Goal: Transaction & Acquisition: Book appointment/travel/reservation

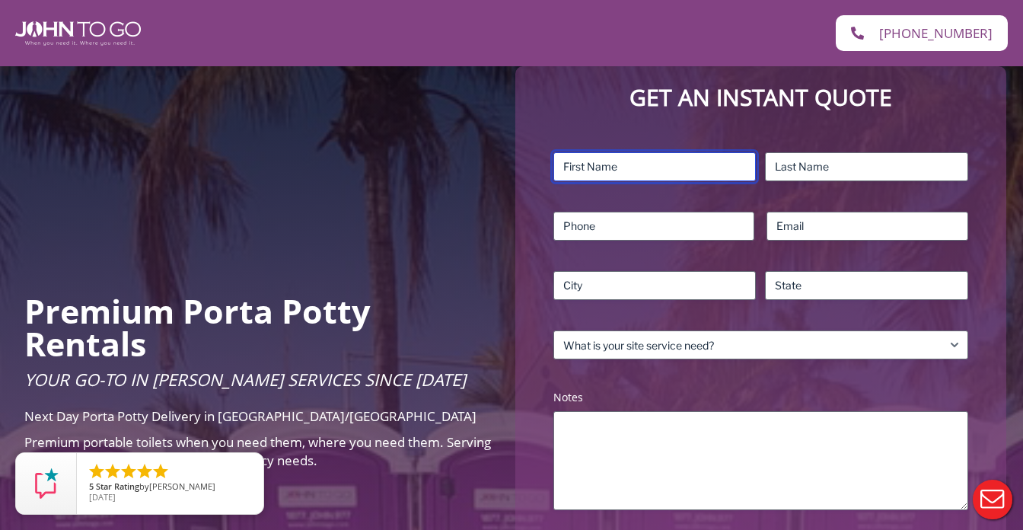
click at [624, 172] on input "First" at bounding box center [654, 166] width 203 height 29
type input "Seth"
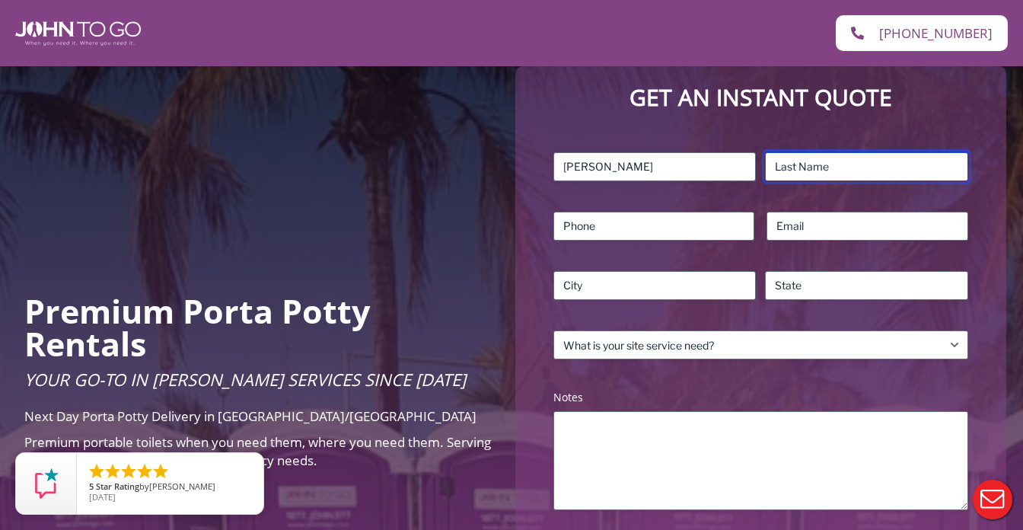
type input "Lipscher"
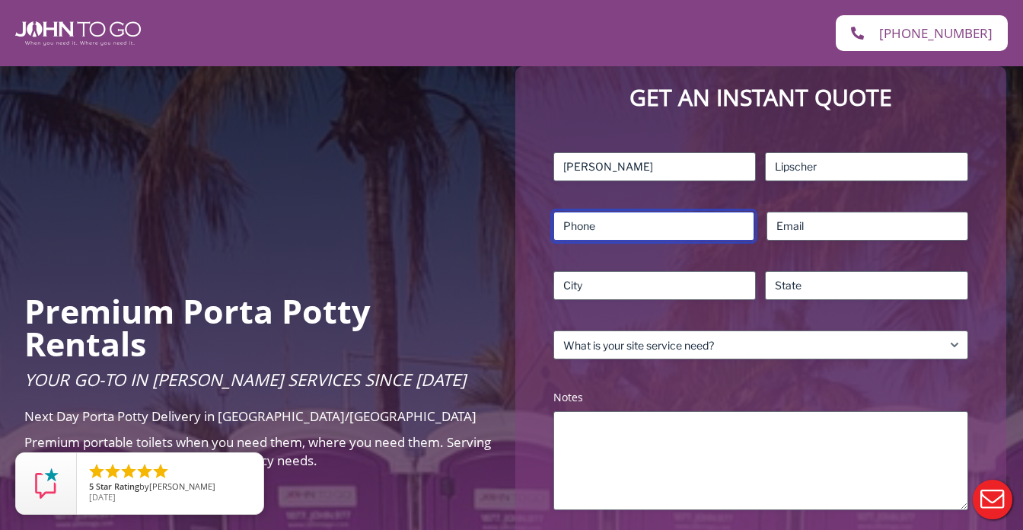
type input "2129791164"
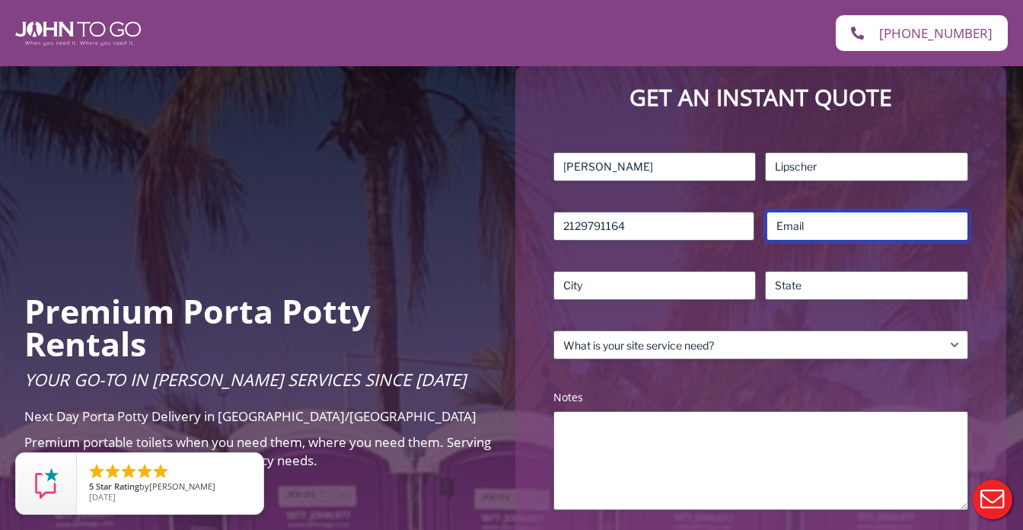
type input "slipscher@gmail.com"
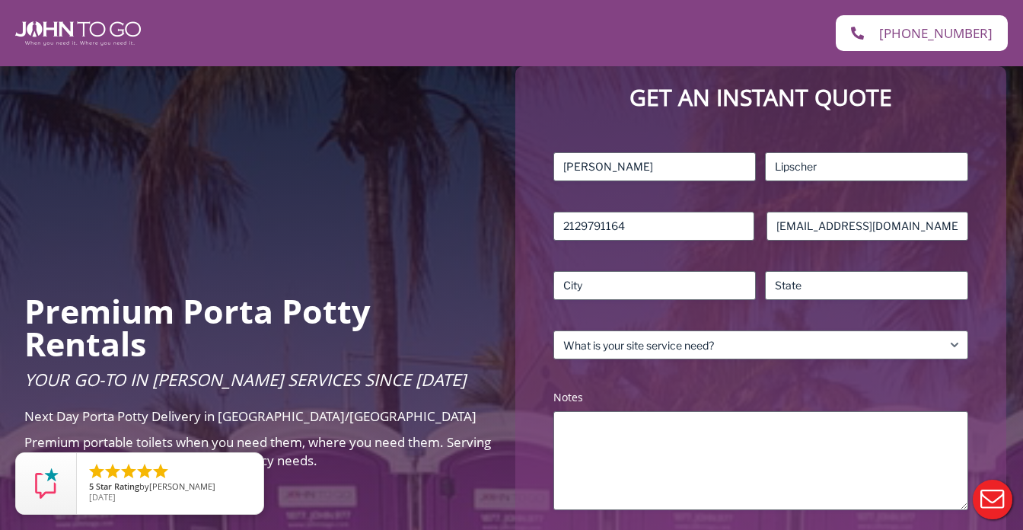
type input "Verplanck"
type input "NY"
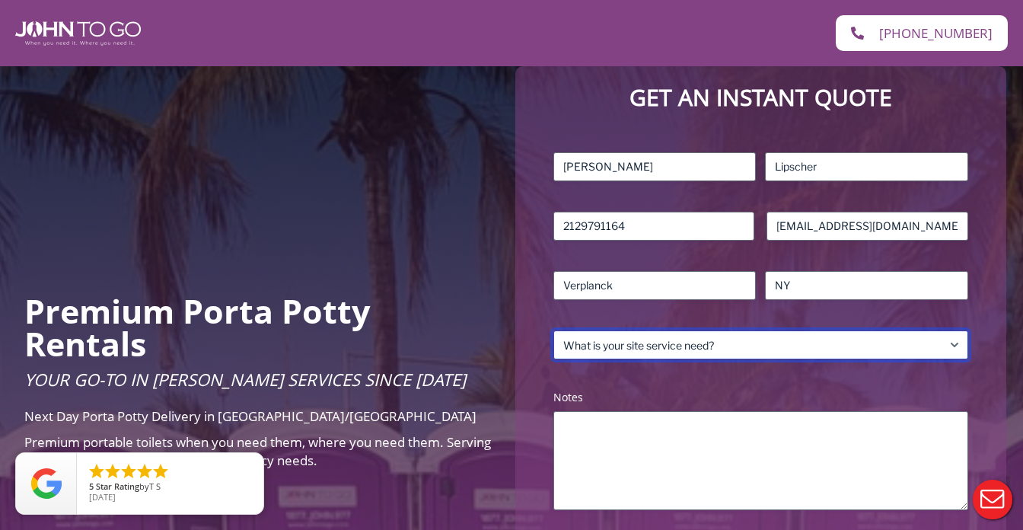
click at [684, 344] on select "What is your site service need? Consumer Construction – Commercial Construction…" at bounding box center [760, 344] width 415 height 29
select select "Event"
click at [553, 330] on select "What is your site service need? Consumer Construction – Commercial Construction…" at bounding box center [760, 344] width 415 height 29
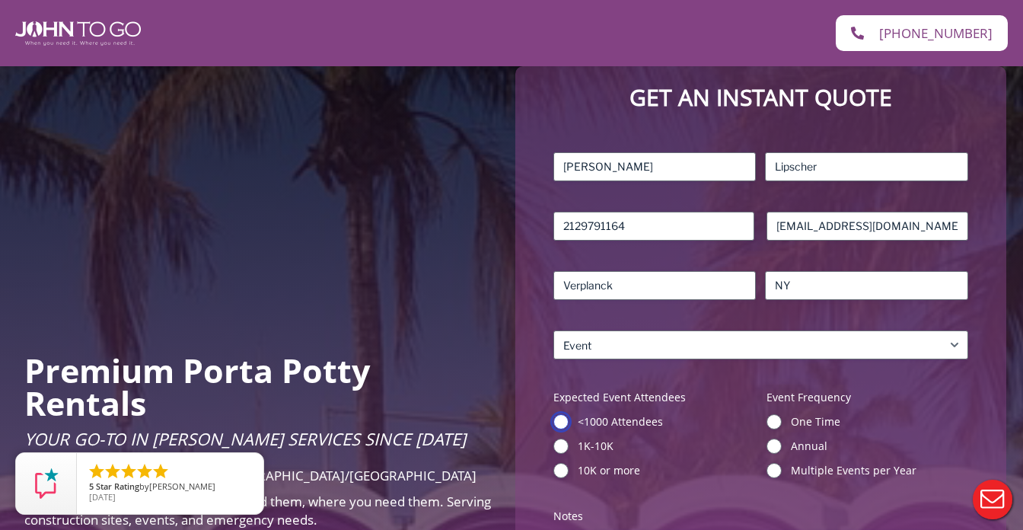
click at [560, 414] on input "<1000 Attendees" at bounding box center [560, 421] width 15 height 15
radio input "true"
click at [779, 420] on input "One Time" at bounding box center [774, 421] width 15 height 15
radio input "true"
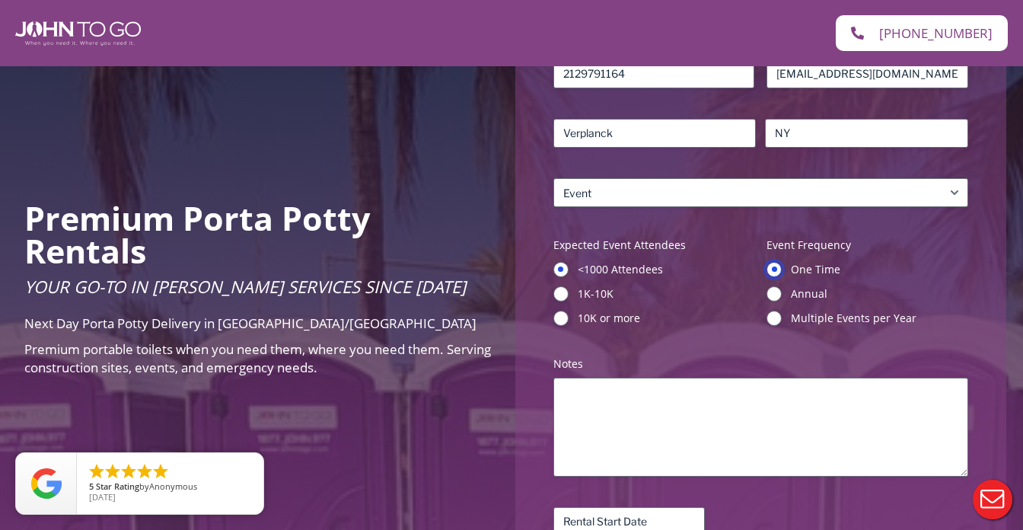
scroll to position [381, 0]
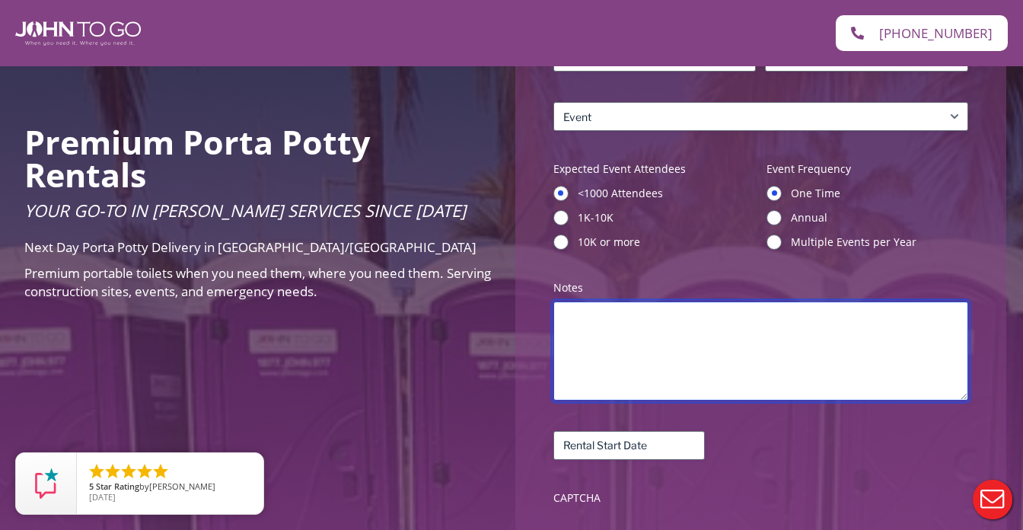
click at [597, 340] on textarea "Notes (Required)" at bounding box center [760, 350] width 415 height 99
type textarea "Fewer than 200 people."
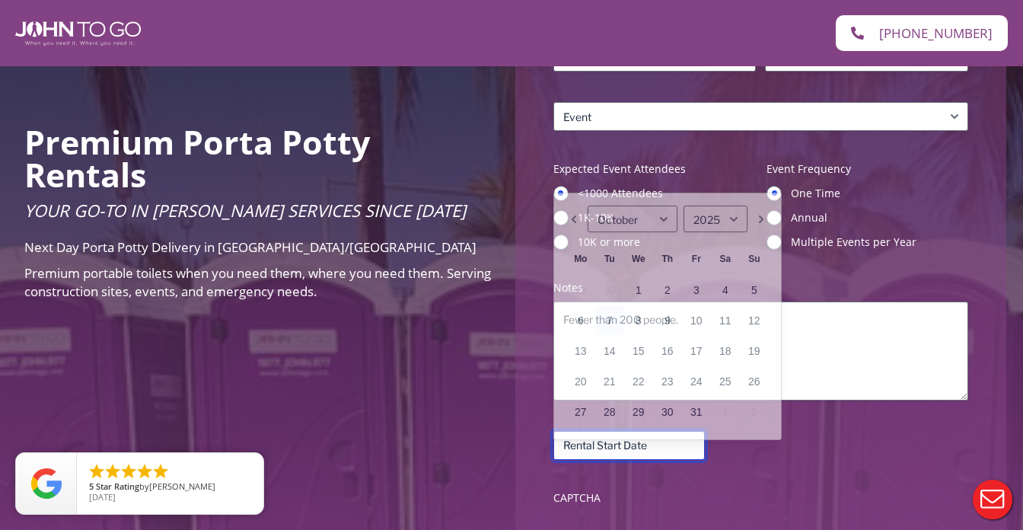
click at [627, 444] on input "Rental Start Date (Required)" at bounding box center [628, 445] width 151 height 29
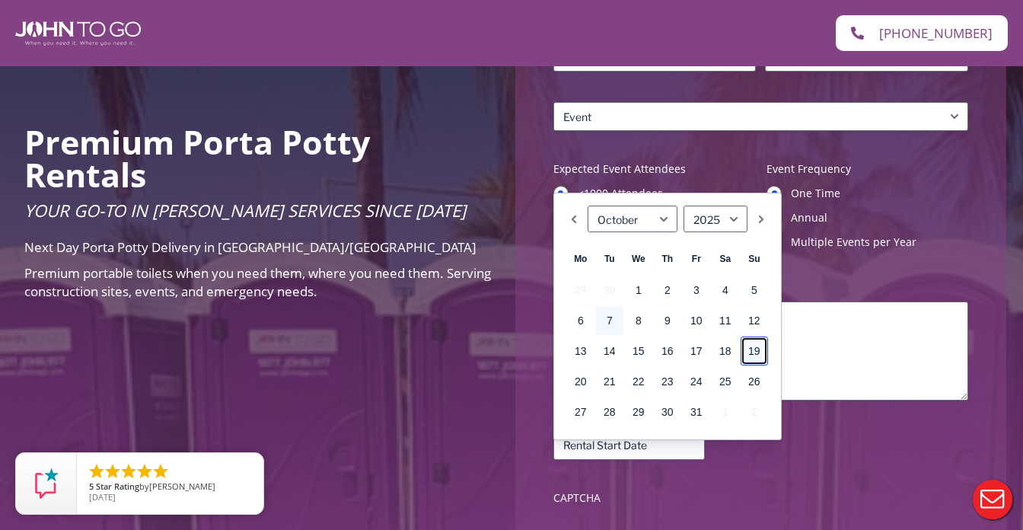
click at [759, 349] on link "19" at bounding box center [754, 350] width 27 height 29
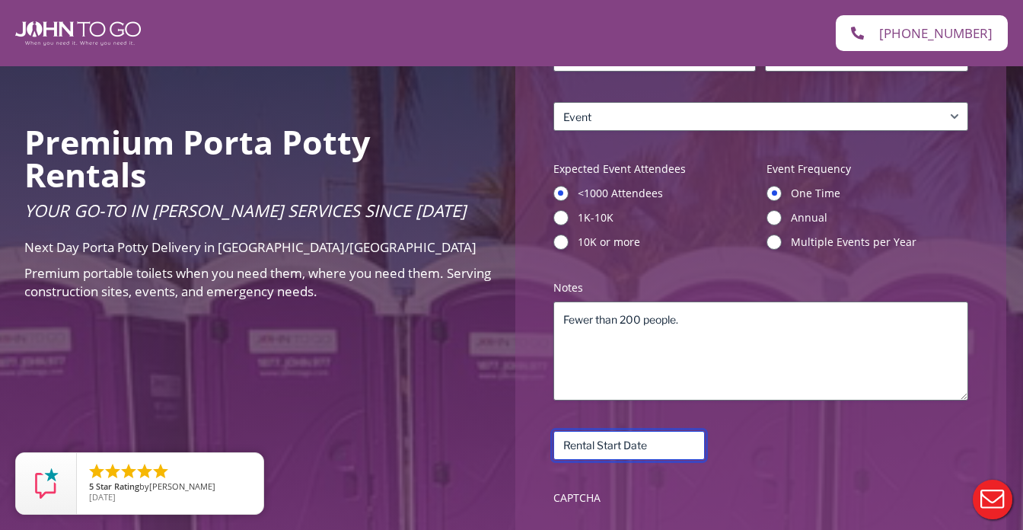
scroll to position [533, 0]
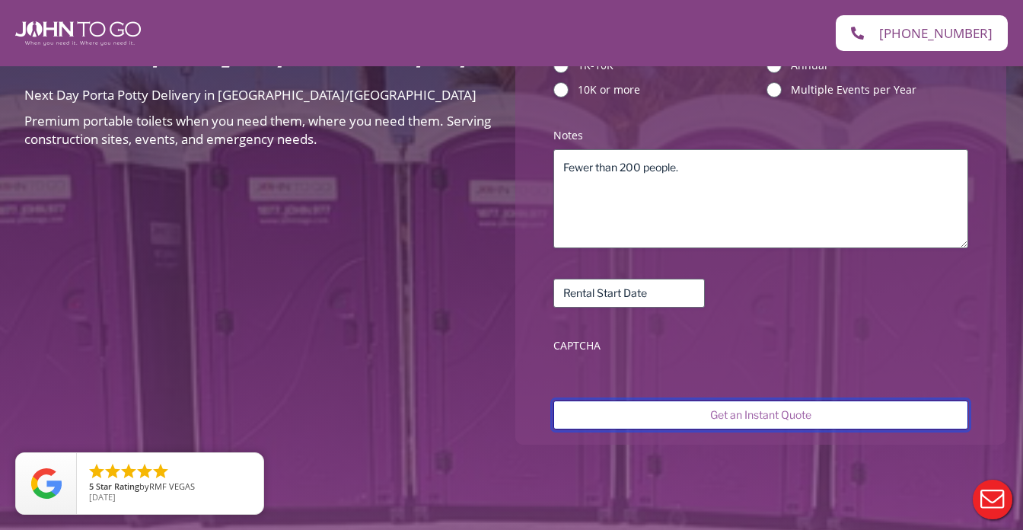
click at [738, 415] on input "Get an Instant Quote" at bounding box center [760, 414] width 415 height 29
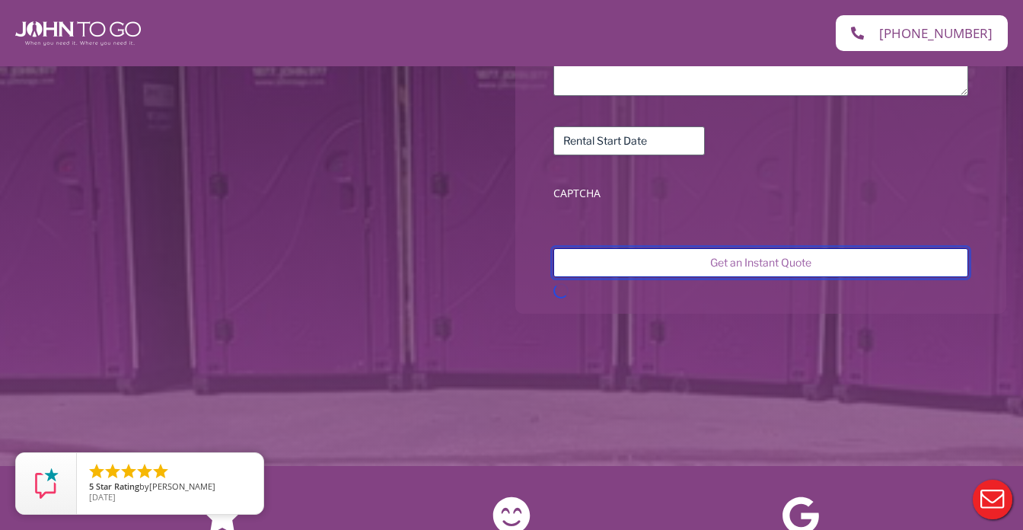
scroll to position [761, 0]
